Goal: Information Seeking & Learning: Learn about a topic

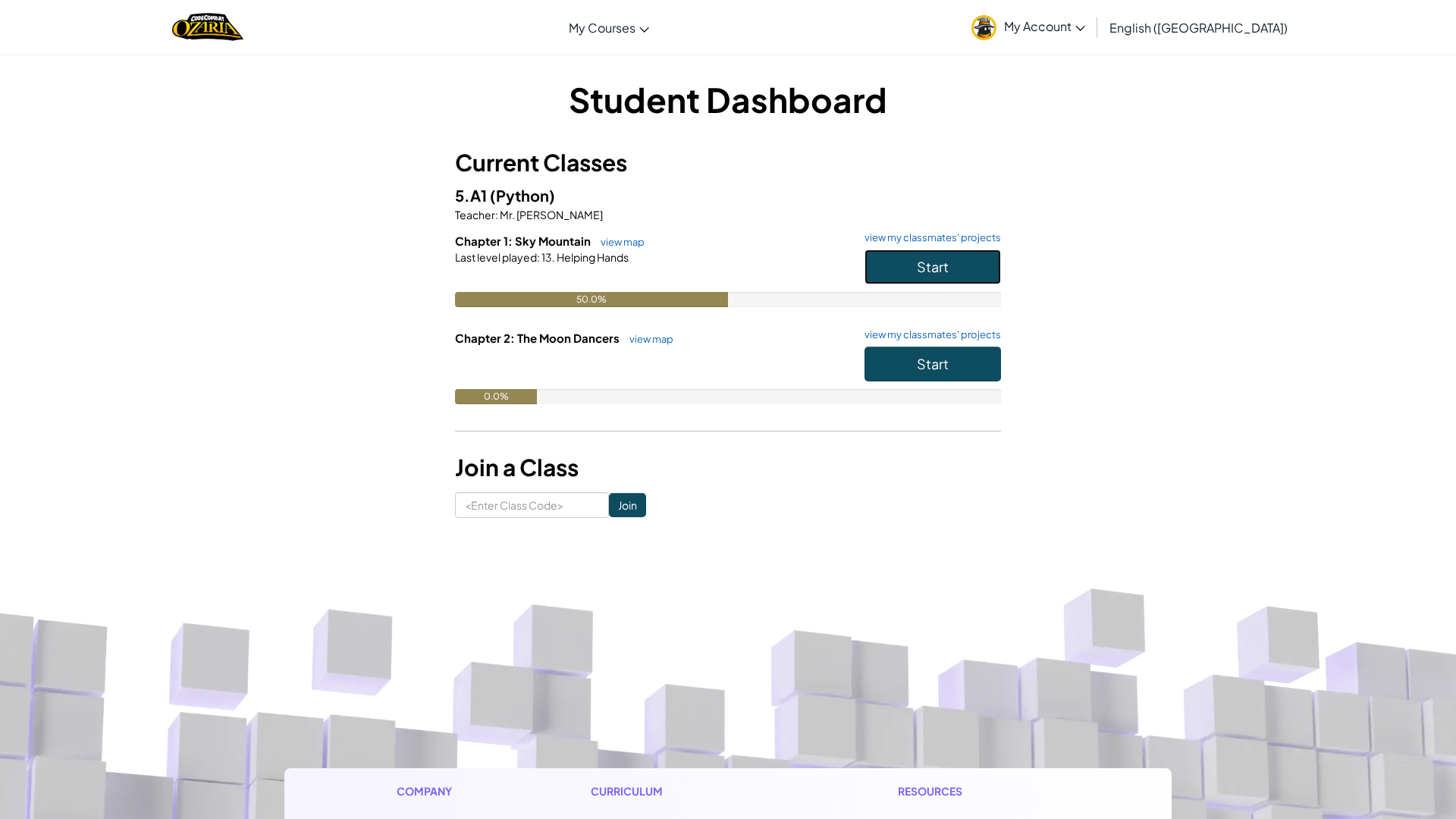
click at [906, 280] on button "Start" at bounding box center [933, 267] width 137 height 35
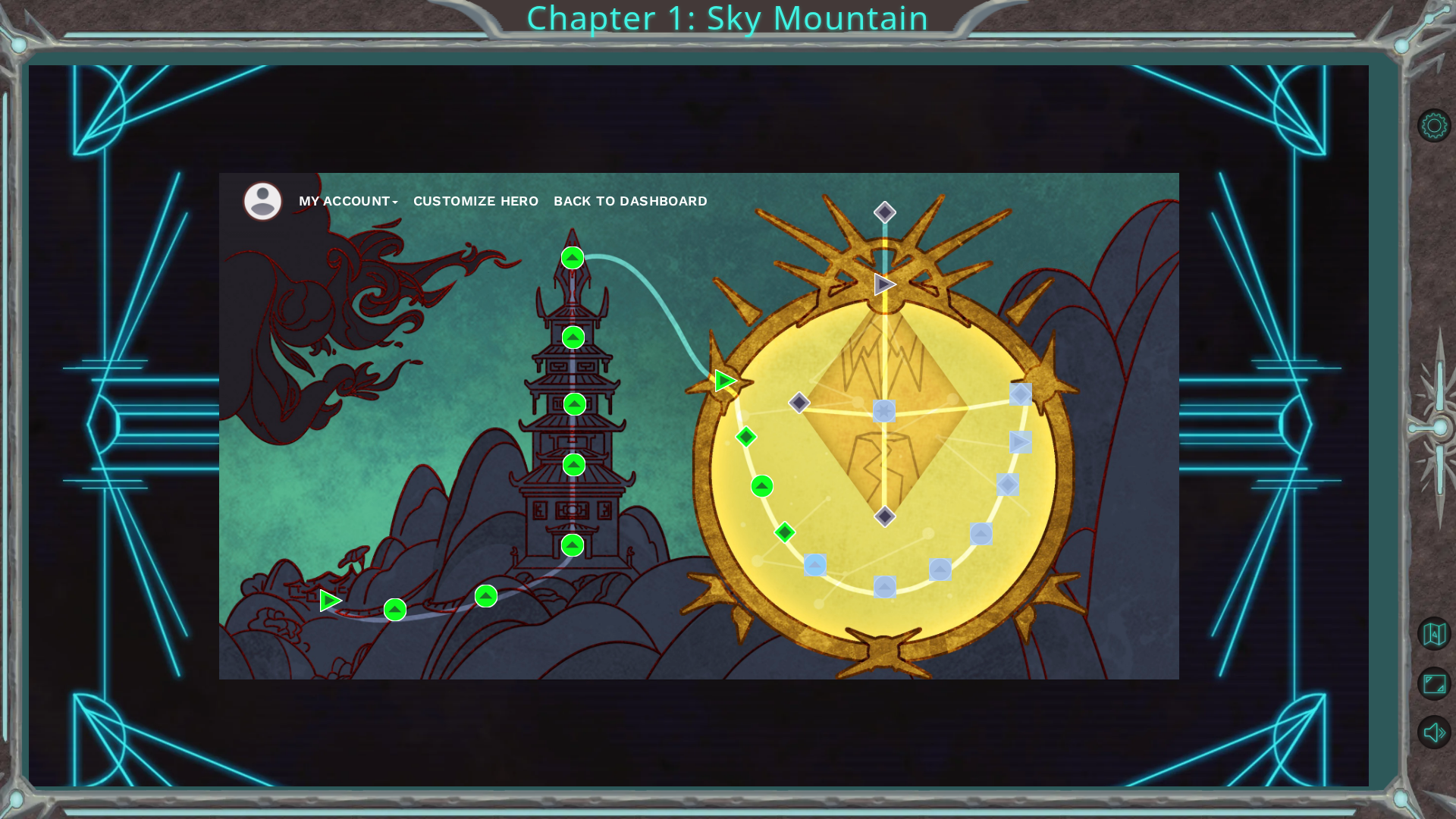
drag, startPoint x: 822, startPoint y: 555, endPoint x: 876, endPoint y: 439, distance: 128.0
click at [842, 516] on body "My Account Customize Hero Back to Dashboard Chapter 1: Sky Mountain Got it Intr…" at bounding box center [728, 409] width 1456 height 819
drag, startPoint x: 711, startPoint y: 413, endPoint x: 671, endPoint y: 456, distance: 58.7
click at [711, 420] on div "My Account Customize Hero Back to Dashboard" at bounding box center [699, 427] width 960 height 507
click at [530, 509] on div "My Account Customize Hero Back to Dashboard" at bounding box center [699, 427] width 960 height 507
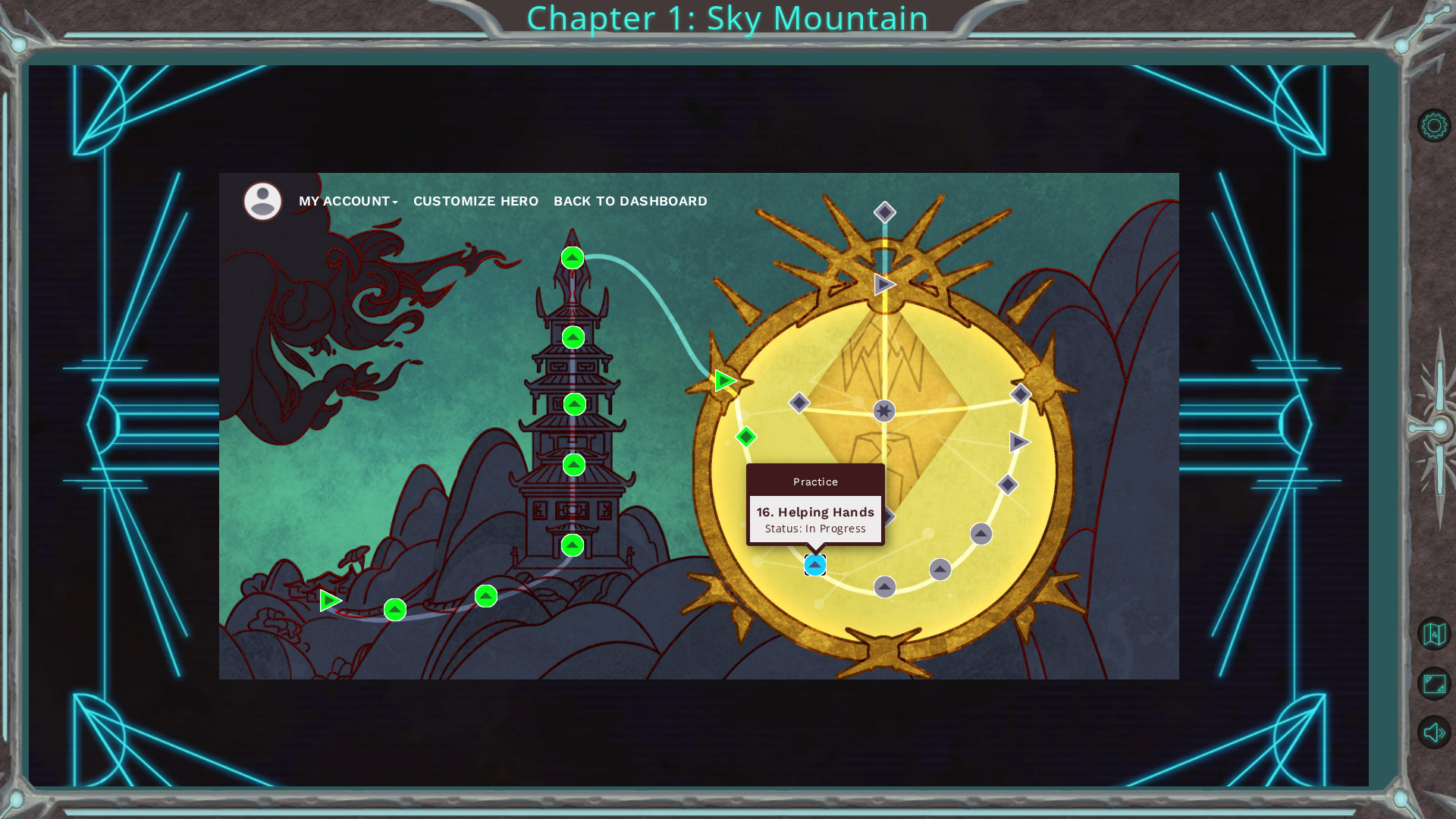
click at [806, 561] on img at bounding box center [815, 565] width 22 height 22
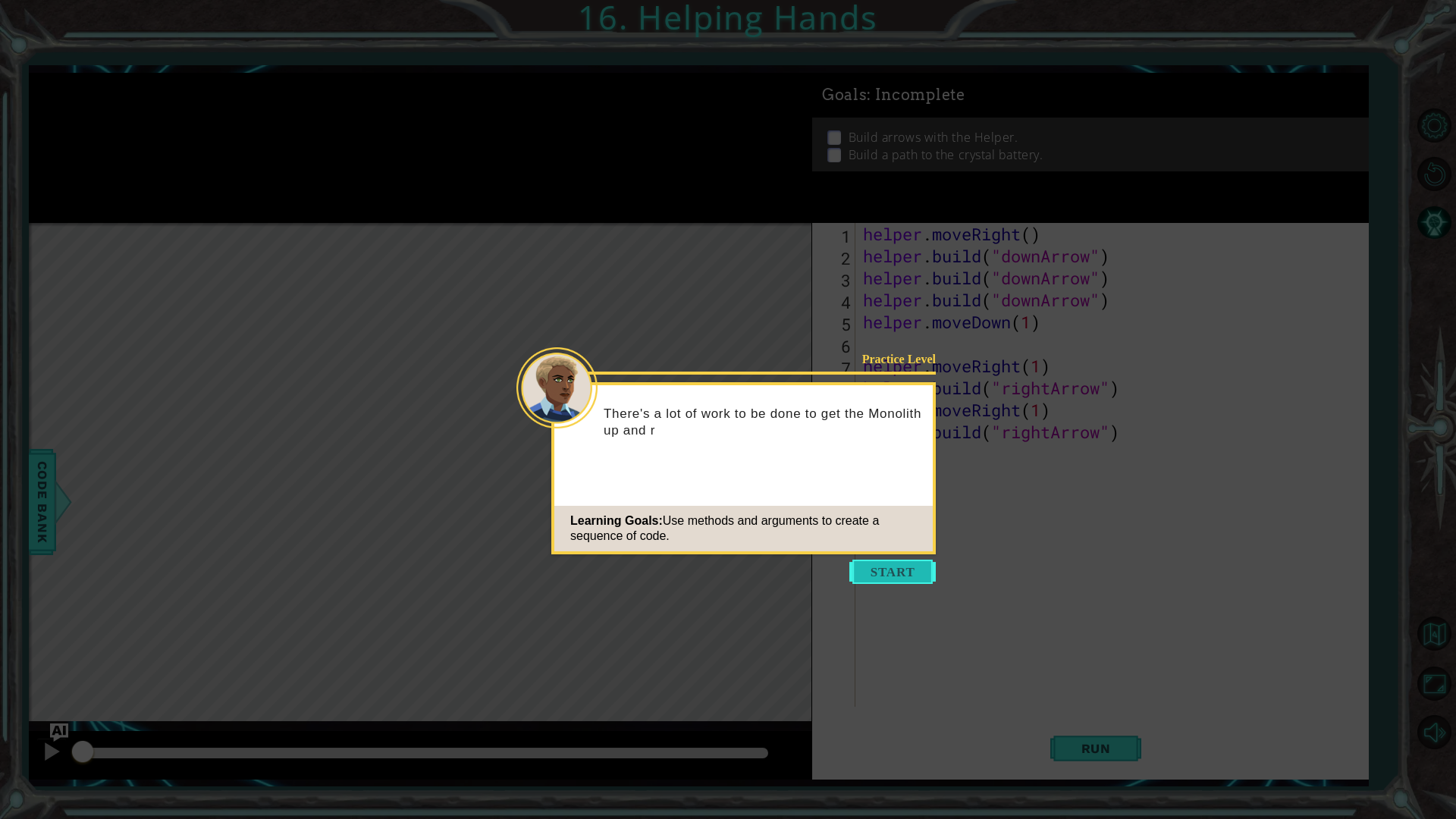
click at [866, 571] on button "Start" at bounding box center [893, 572] width 87 height 24
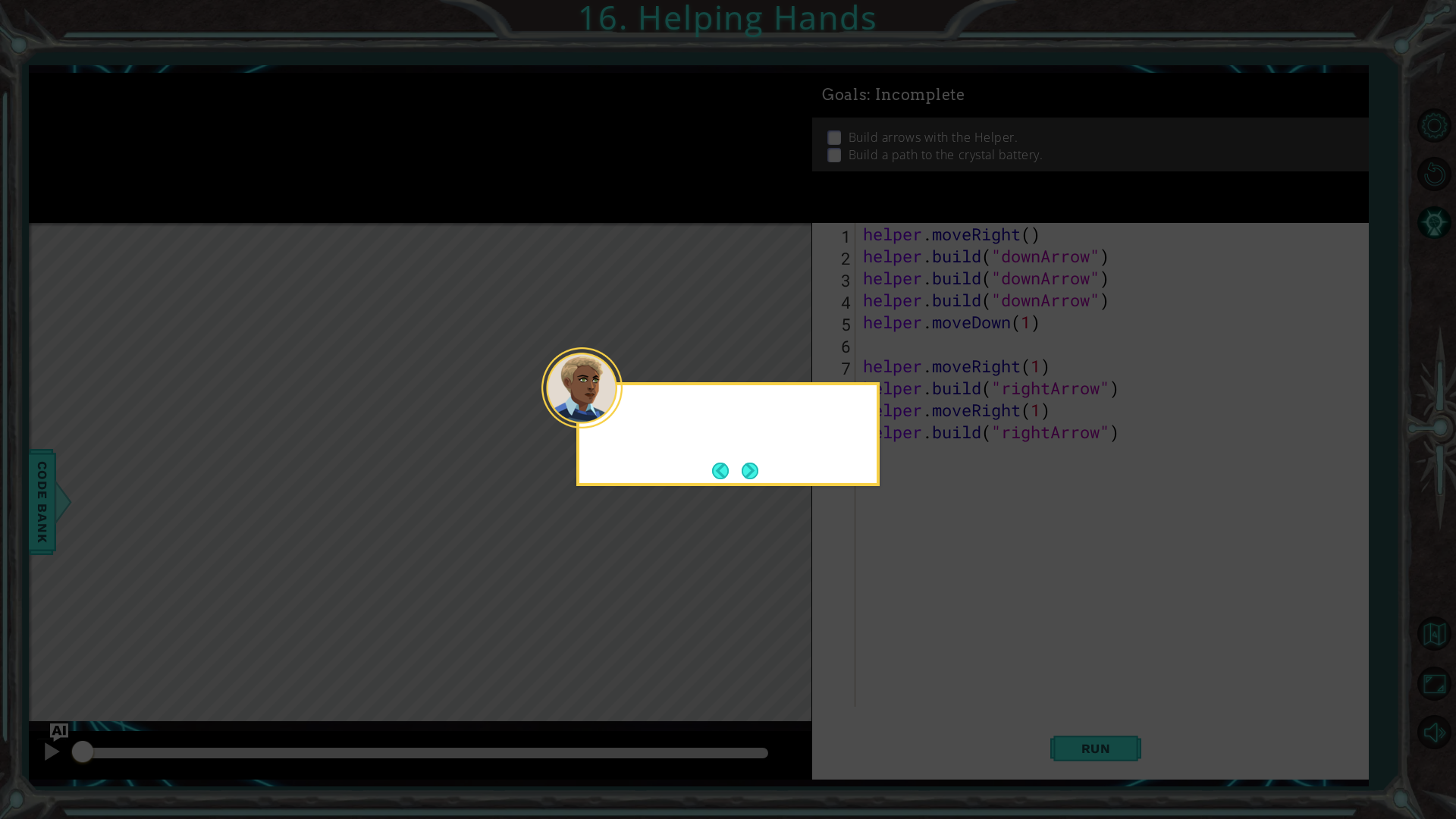
click at [866, 571] on icon at bounding box center [728, 409] width 1456 height 819
click at [866, 572] on icon at bounding box center [728, 409] width 1456 height 819
click at [756, 467] on button "Next" at bounding box center [750, 471] width 22 height 22
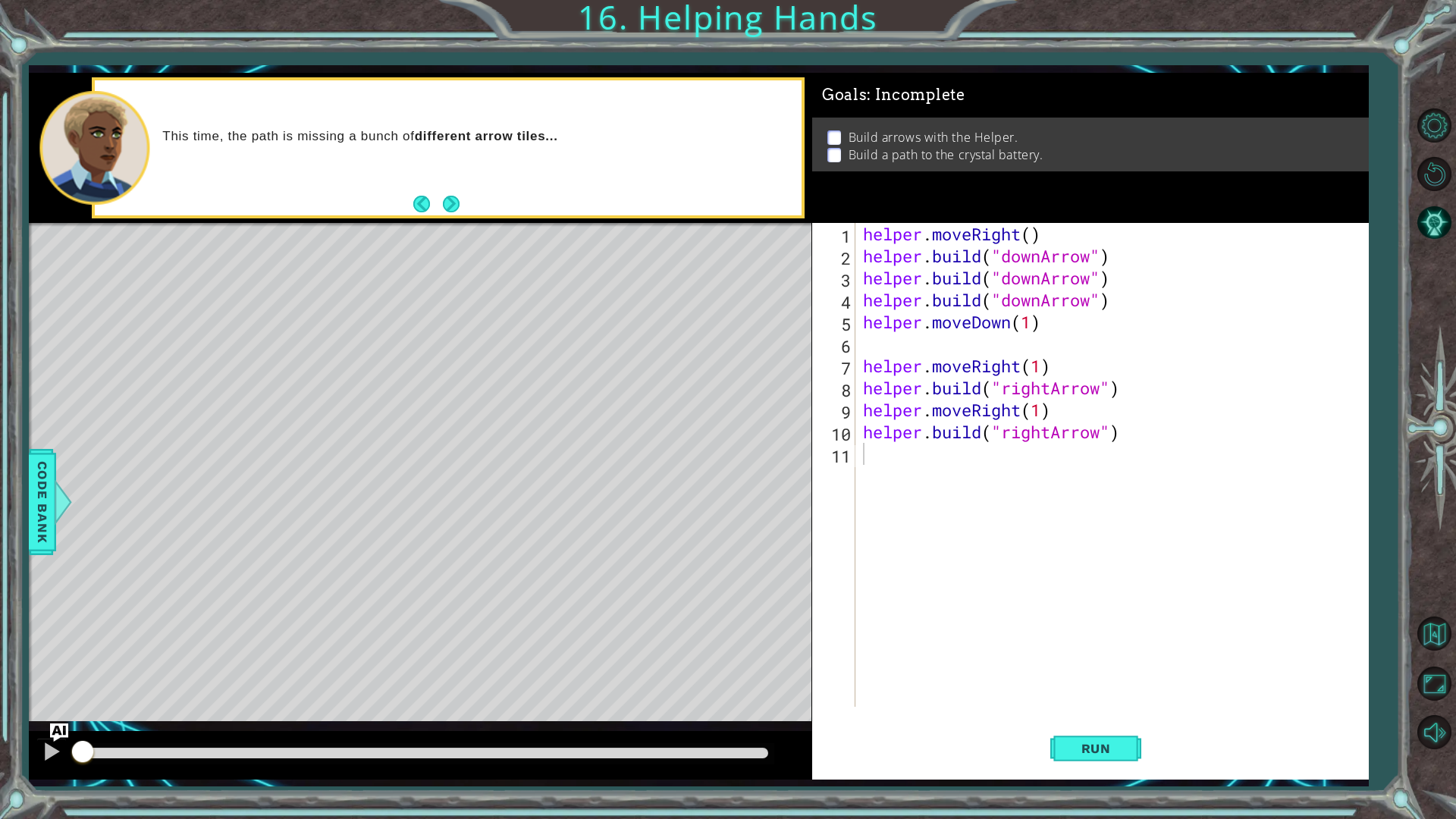
click at [446, 196] on button "Next" at bounding box center [451, 204] width 17 height 17
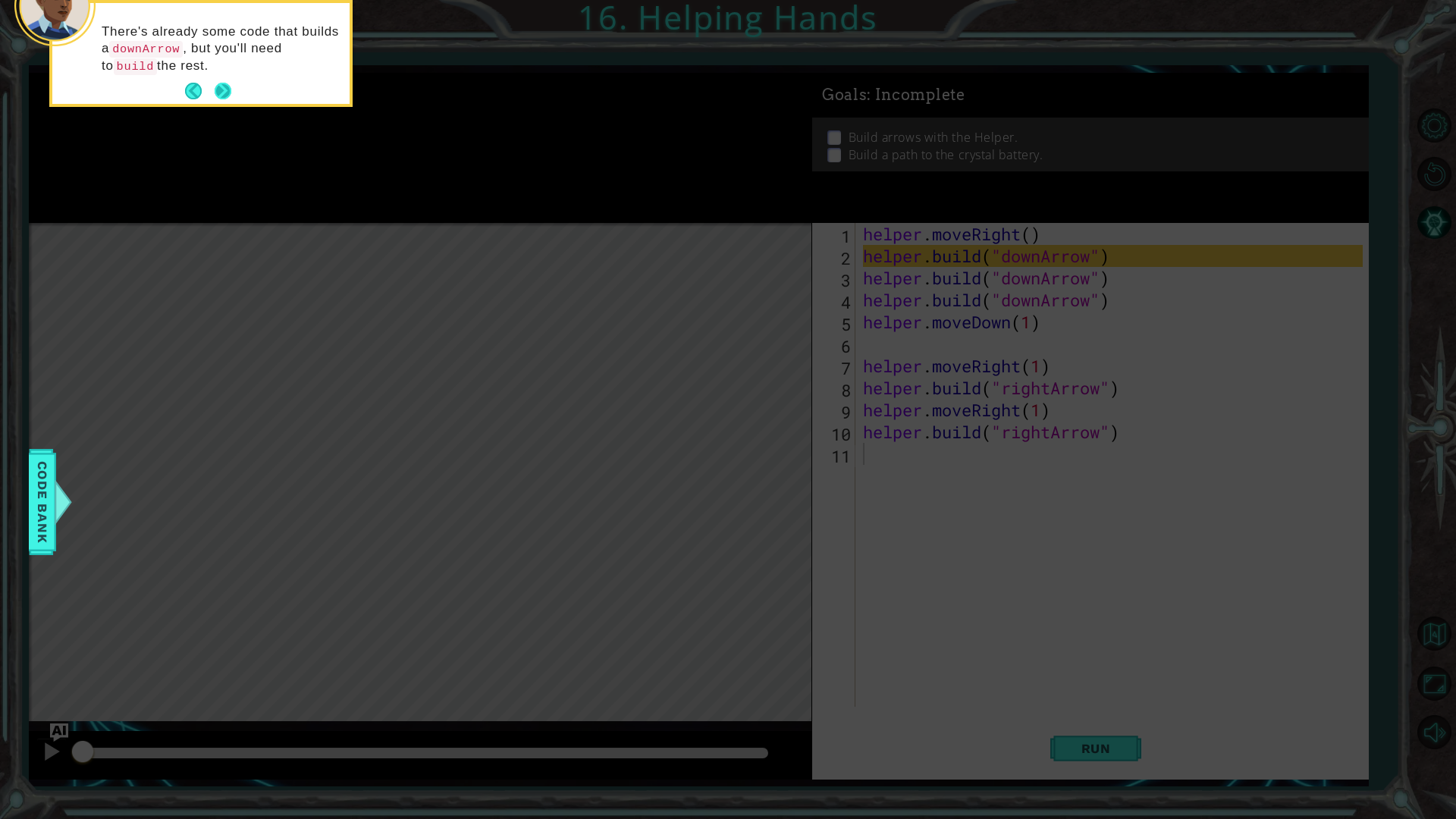
click at [222, 82] on button "Next" at bounding box center [223, 91] width 17 height 17
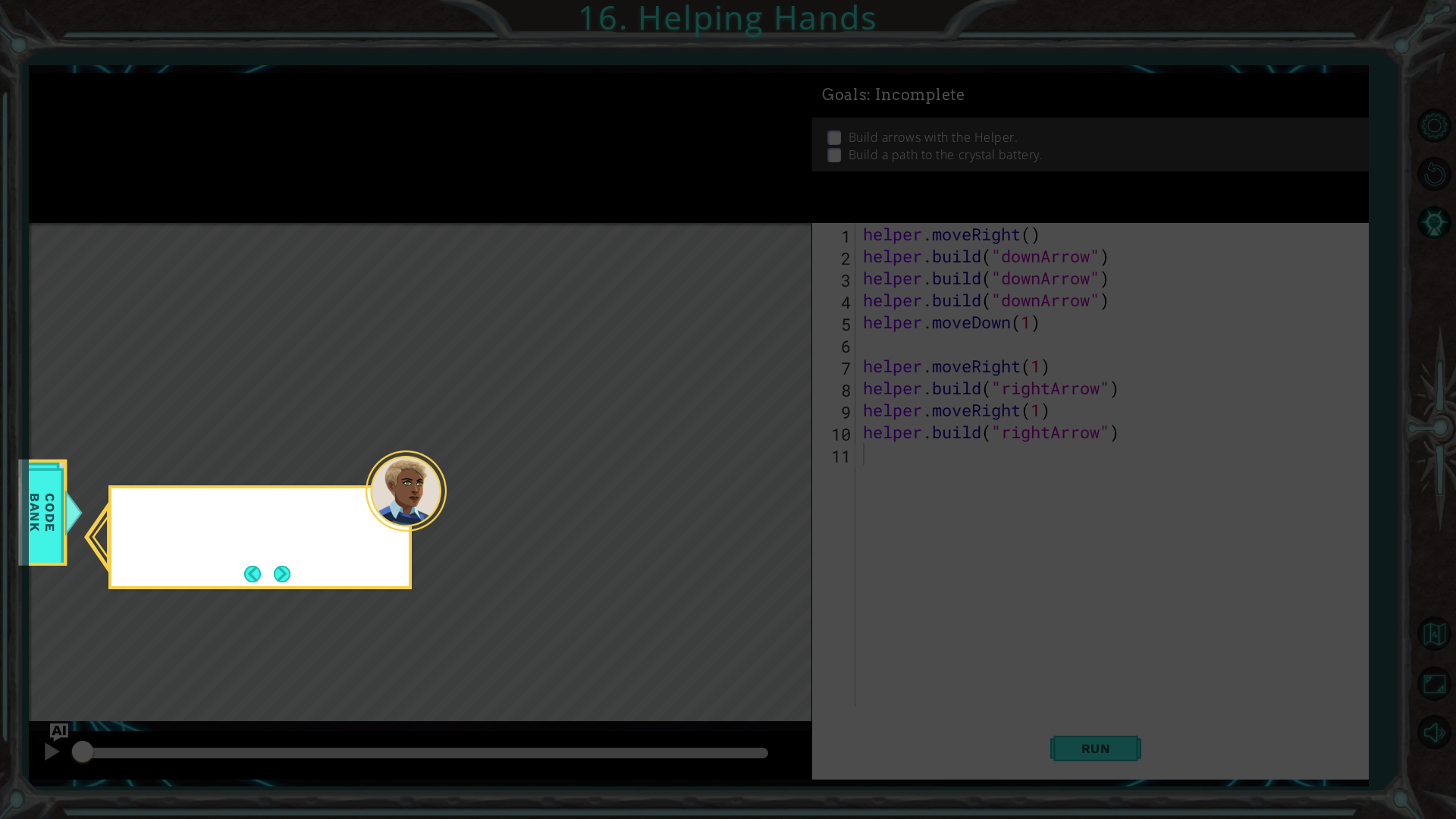
click at [222, 84] on icon at bounding box center [728, 409] width 1456 height 819
click at [222, 86] on icon at bounding box center [728, 409] width 1456 height 819
drag, startPoint x: 241, startPoint y: 94, endPoint x: 367, endPoint y: 415, distance: 344.8
click at [230, 138] on icon at bounding box center [728, 409] width 1456 height 819
click at [291, 577] on button "Next" at bounding box center [282, 574] width 18 height 18
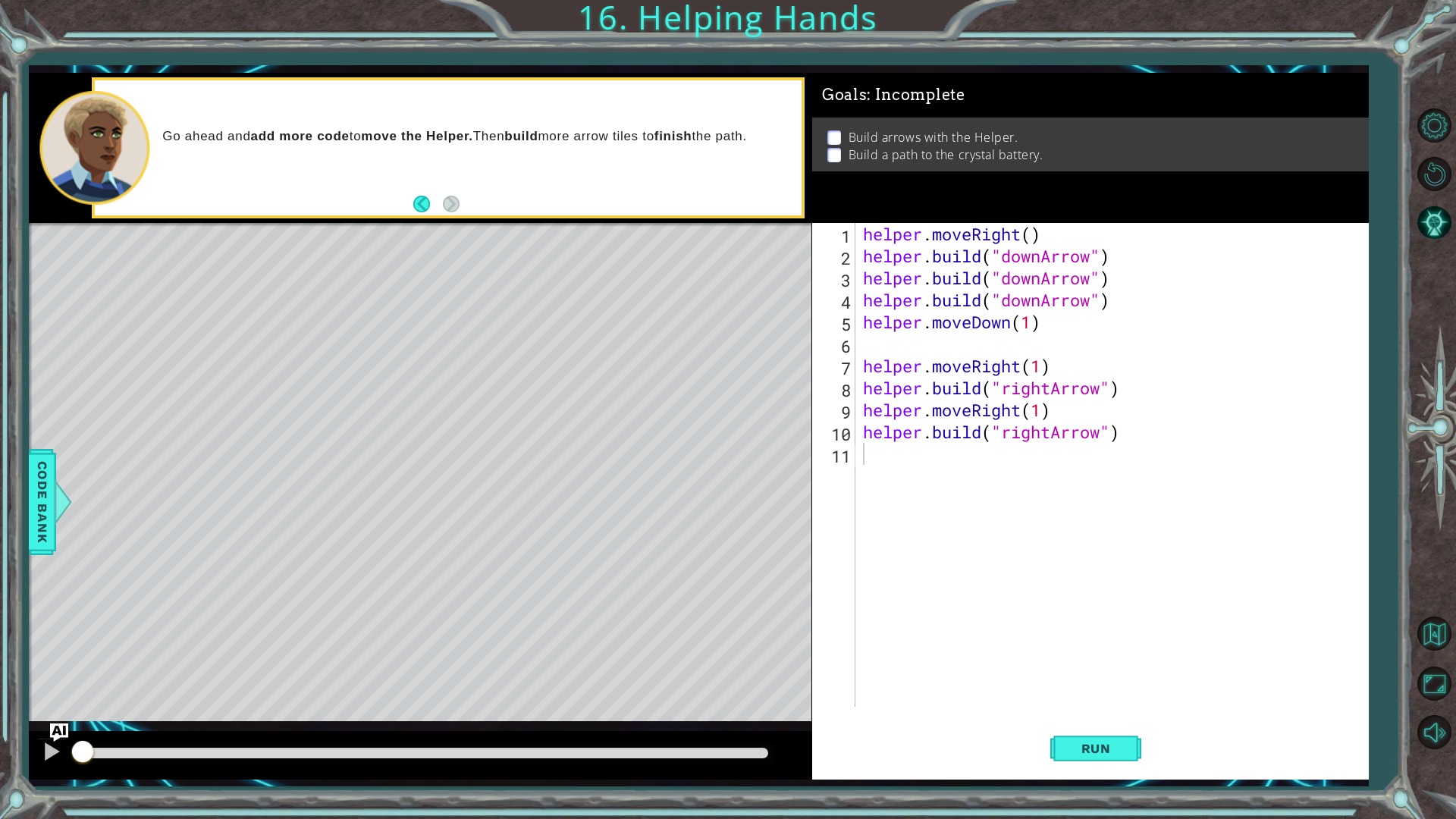
click at [133, 359] on div "Level Map" at bounding box center [379, 447] width 701 height 447
click at [1079, 737] on button "Run" at bounding box center [1095, 748] width 91 height 55
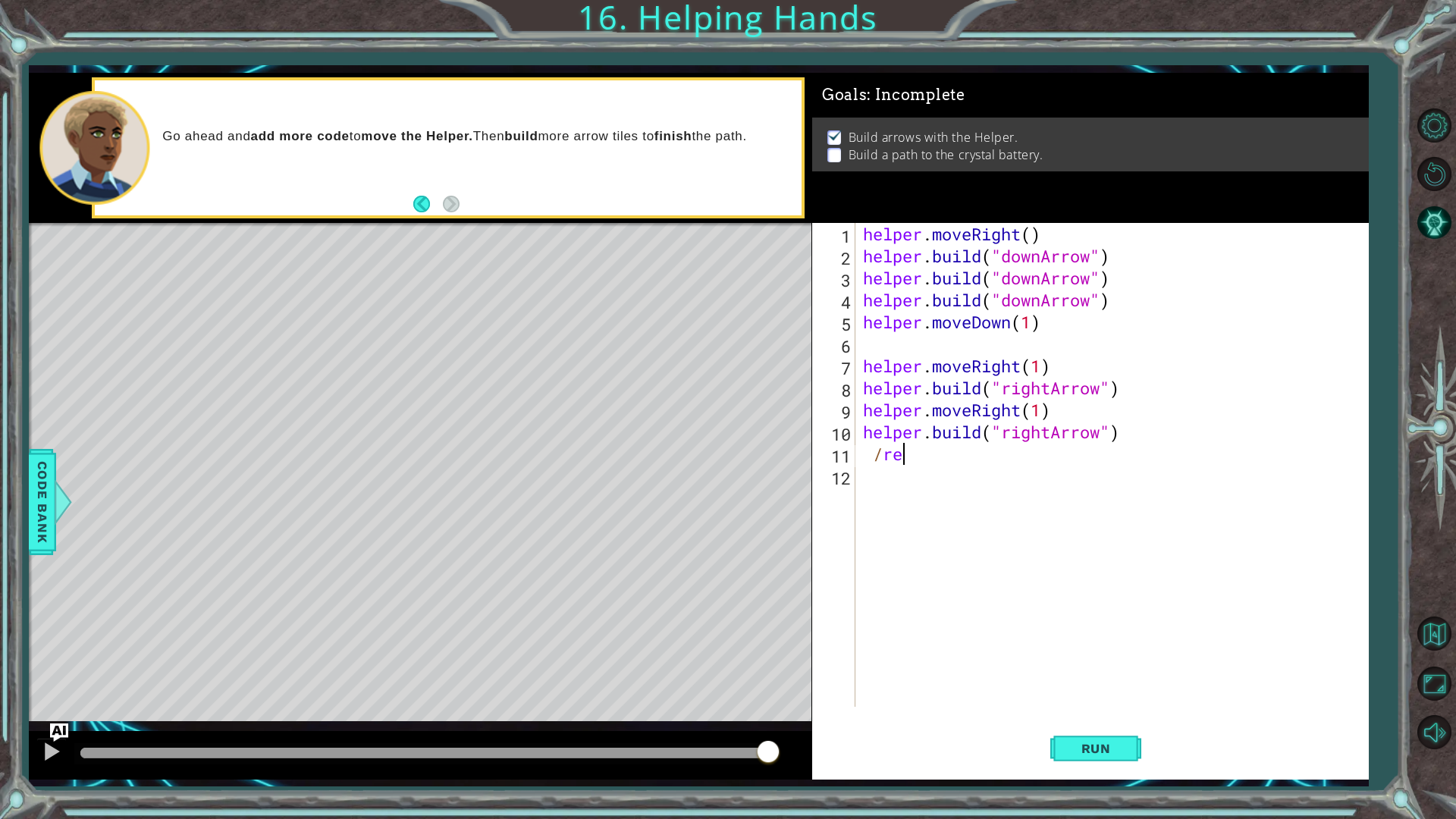
scroll to position [0, 1]
type textarea "/"
type textarea "[DOMAIN_NAME]("rightA"
